Goal: Transaction & Acquisition: Obtain resource

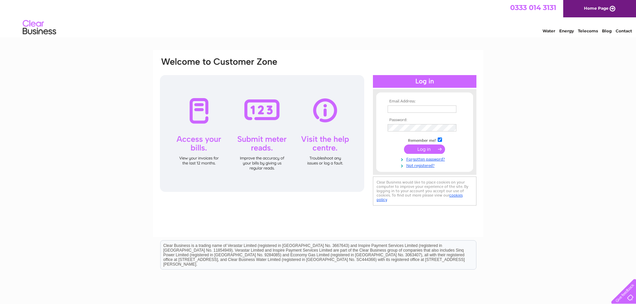
click at [408, 110] on input "text" at bounding box center [422, 109] width 69 height 7
click at [417, 107] on input "text" at bounding box center [422, 110] width 69 height 8
type input "adrianna@mahbcapital.co.uk"
click at [418, 149] on input "submit" at bounding box center [424, 149] width 41 height 9
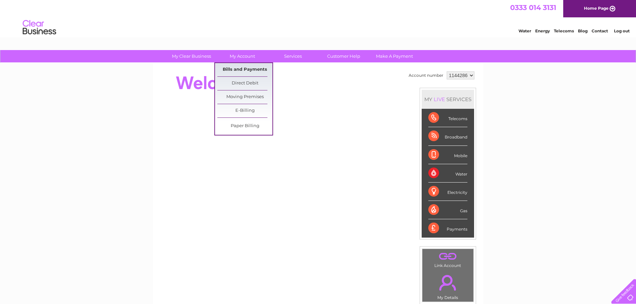
click at [240, 71] on link "Bills and Payments" at bounding box center [244, 69] width 55 height 13
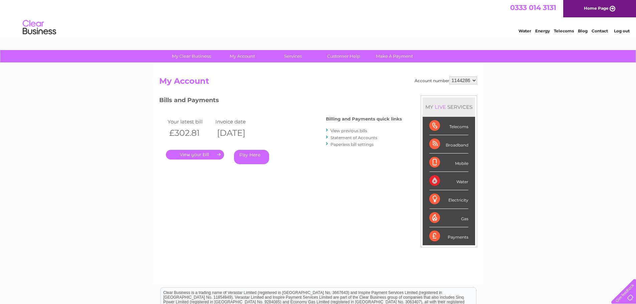
click at [201, 155] on link "." at bounding box center [195, 155] width 58 height 10
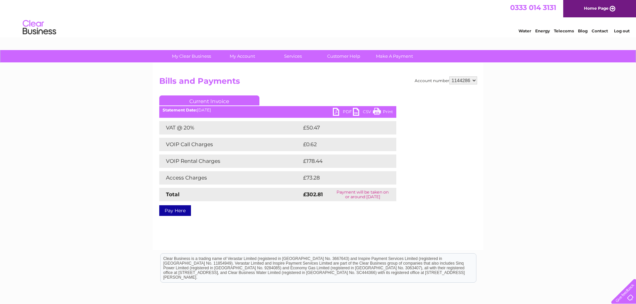
click at [337, 113] on link "PDF" at bounding box center [343, 113] width 20 height 10
click at [624, 31] on link "Log out" at bounding box center [622, 30] width 16 height 5
